Goal: Navigation & Orientation: Find specific page/section

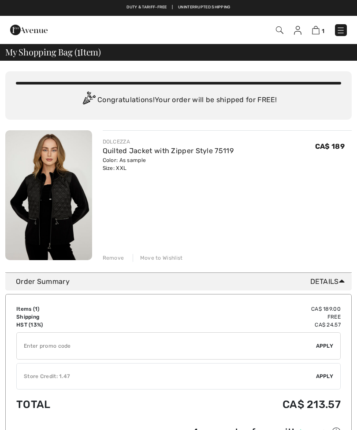
click at [342, 27] on img at bounding box center [340, 30] width 9 height 9
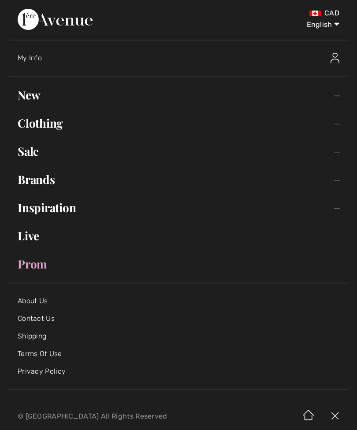
click at [54, 182] on link "Brands Open submenu" at bounding box center [178, 179] width 339 height 19
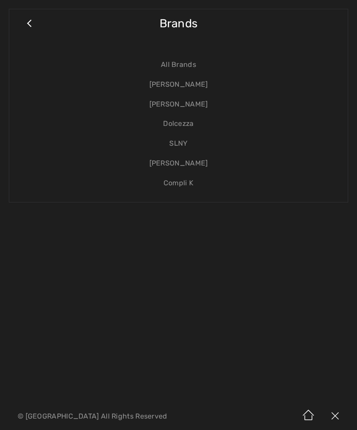
click at [182, 123] on link "Dolcezza" at bounding box center [178, 124] width 320 height 20
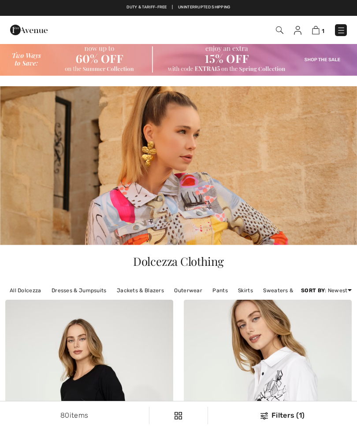
checkbox input "true"
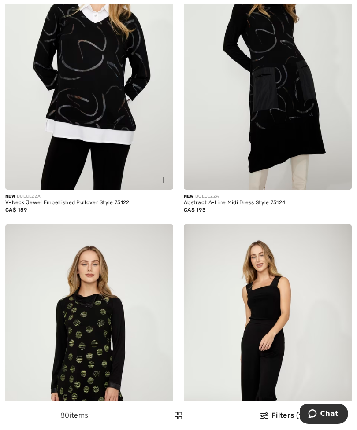
scroll to position [1565, 0]
